Goal: Task Accomplishment & Management: Complete application form

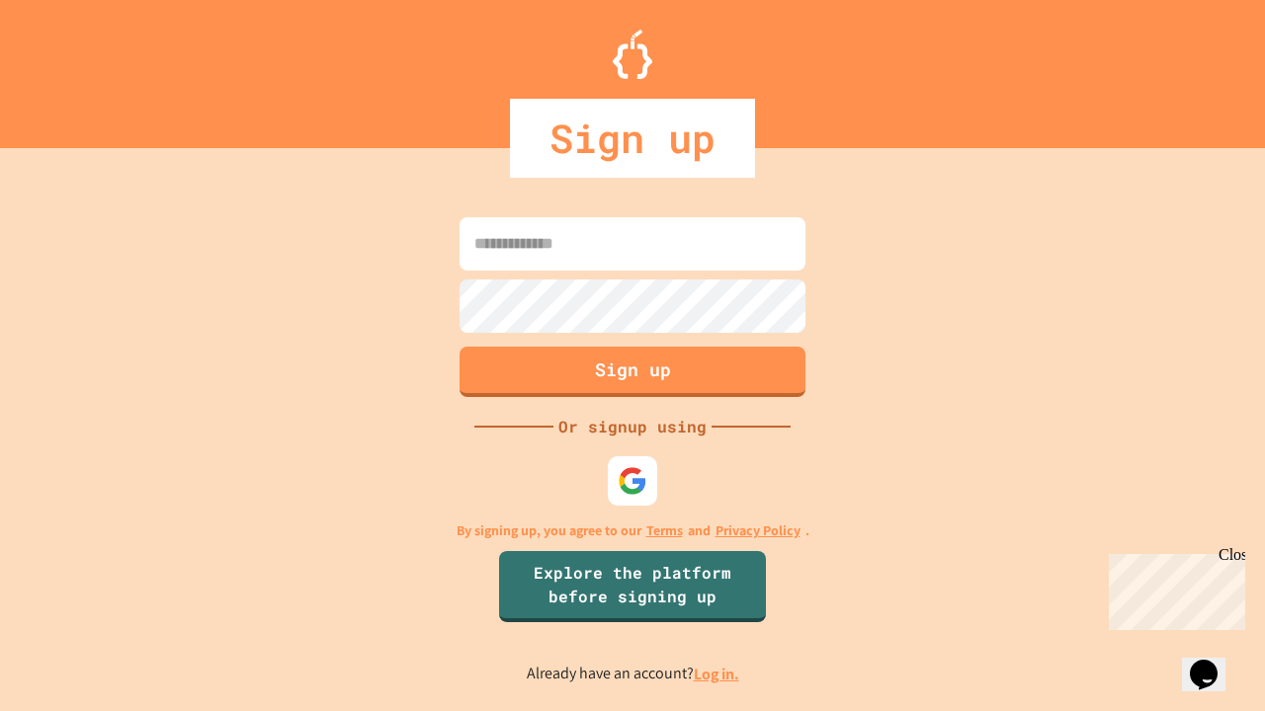
click at [717, 674] on link "Log in." at bounding box center [716, 674] width 45 height 21
